Goal: Task Accomplishment & Management: Manage account settings

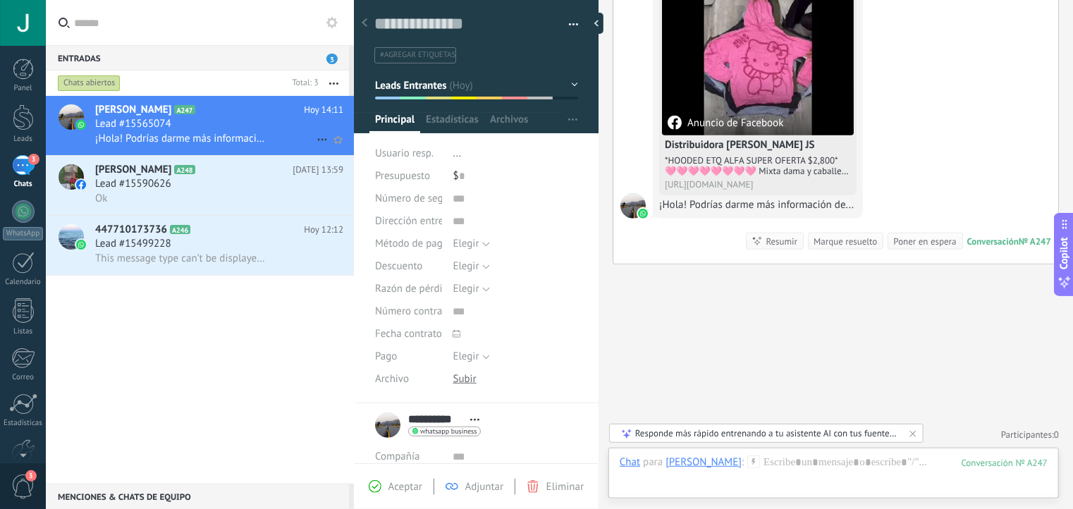
click at [227, 121] on div "Lead #15565074" at bounding box center [219, 124] width 248 height 14
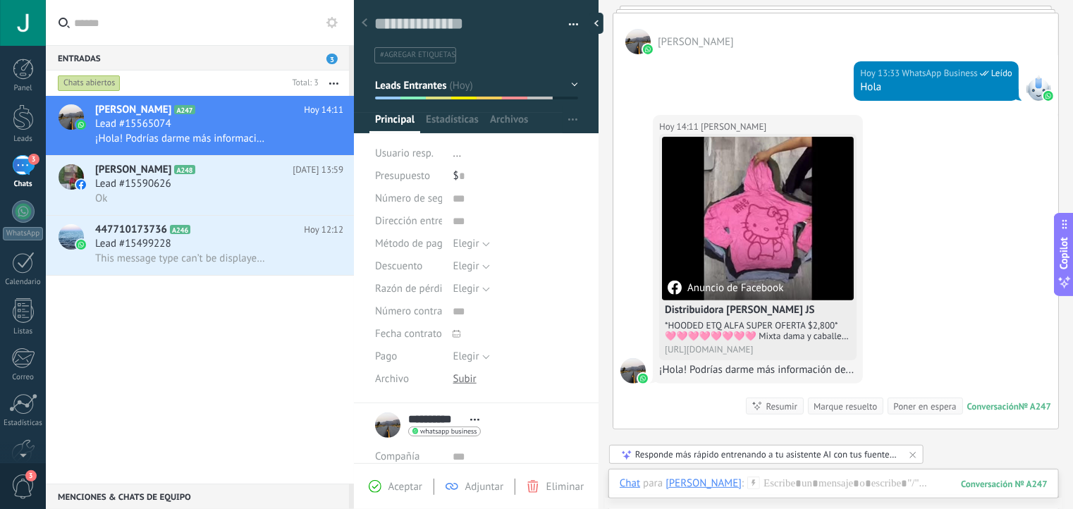
scroll to position [187, 0]
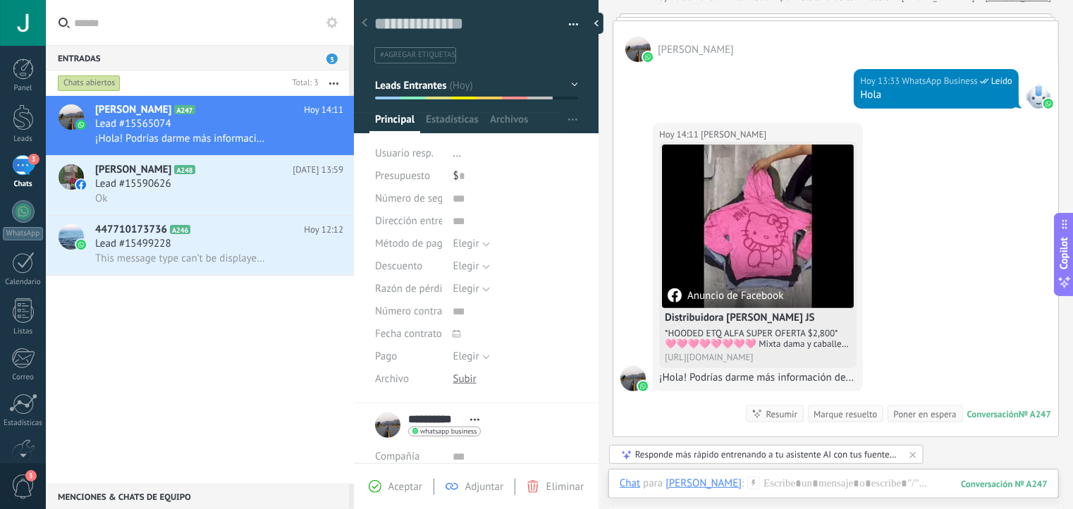
click at [406, 154] on span "Usuario resp." at bounding box center [404, 153] width 59 height 13
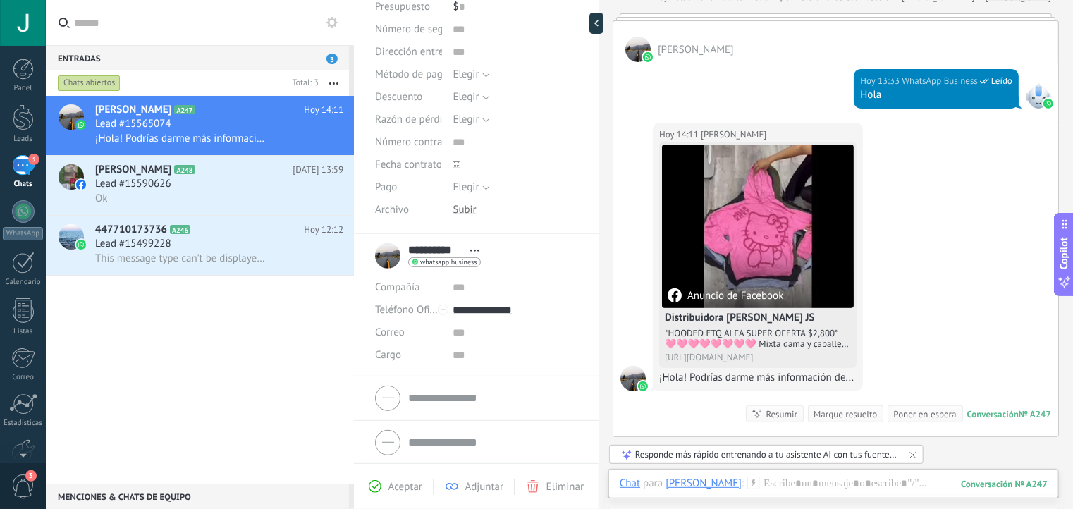
scroll to position [168, 0]
click at [398, 486] on span "Aceptar" at bounding box center [405, 486] width 34 height 13
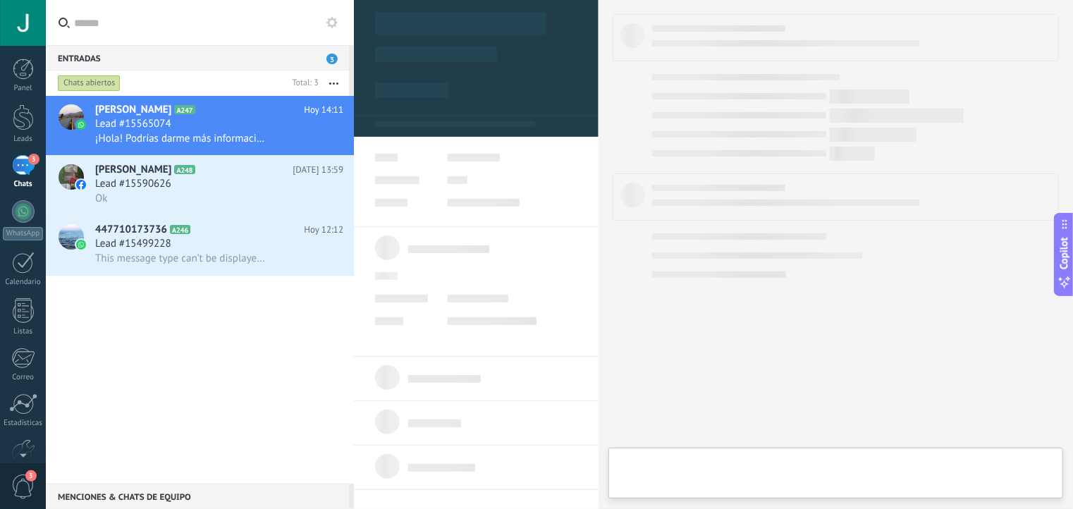
type textarea "**********"
